Goal: Task Accomplishment & Management: Use online tool/utility

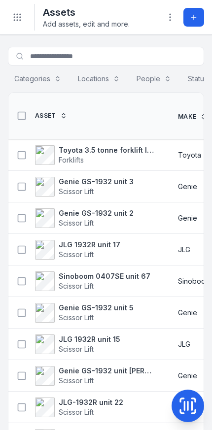
click at [131, 151] on strong "Toyota 3.5 tonne forklift lpg" at bounding box center [107, 150] width 96 height 10
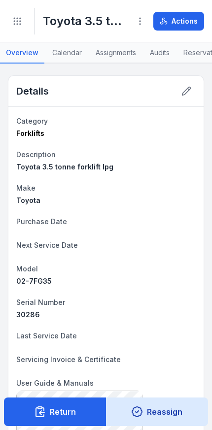
click at [189, 26] on button "Actions" at bounding box center [178, 21] width 51 height 19
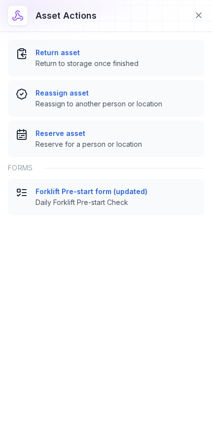
click at [137, 200] on span "Daily Forklift Pre-start Check" at bounding box center [115, 202] width 161 height 10
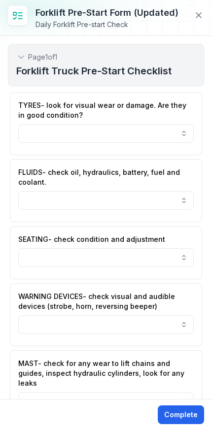
click at [164, 138] on button "button" at bounding box center [105, 133] width 175 height 19
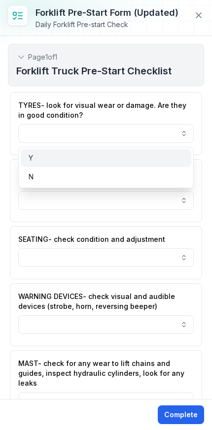
click at [145, 159] on div "Y" at bounding box center [106, 158] width 155 height 10
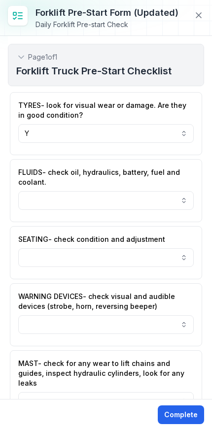
click at [155, 197] on button "button" at bounding box center [105, 200] width 175 height 19
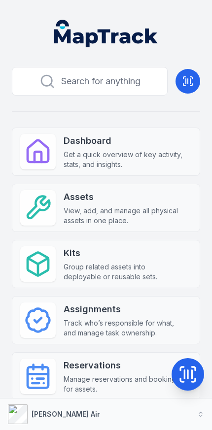
click at [143, 200] on strong "Assets" at bounding box center [124, 197] width 120 height 14
